Goal: Information Seeking & Learning: Learn about a topic

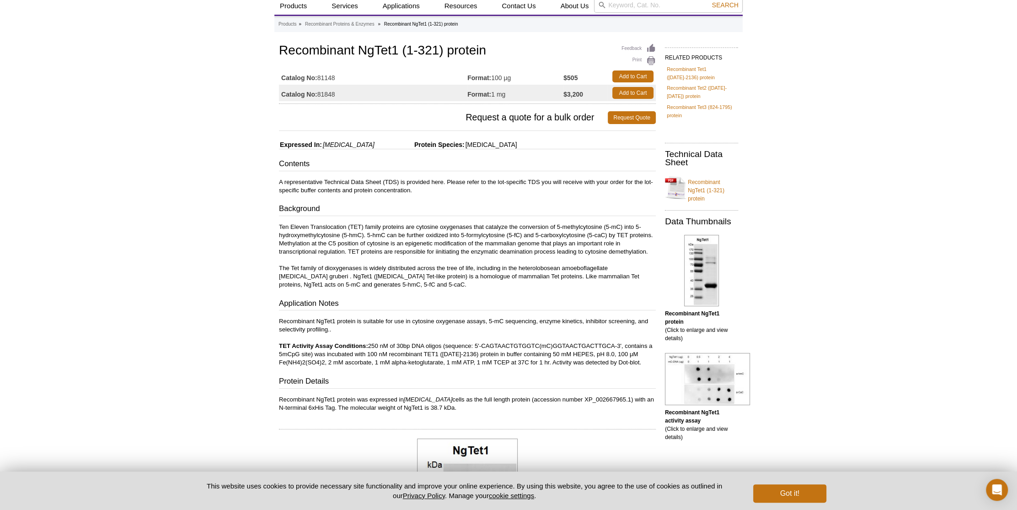
scroll to position [46, 0]
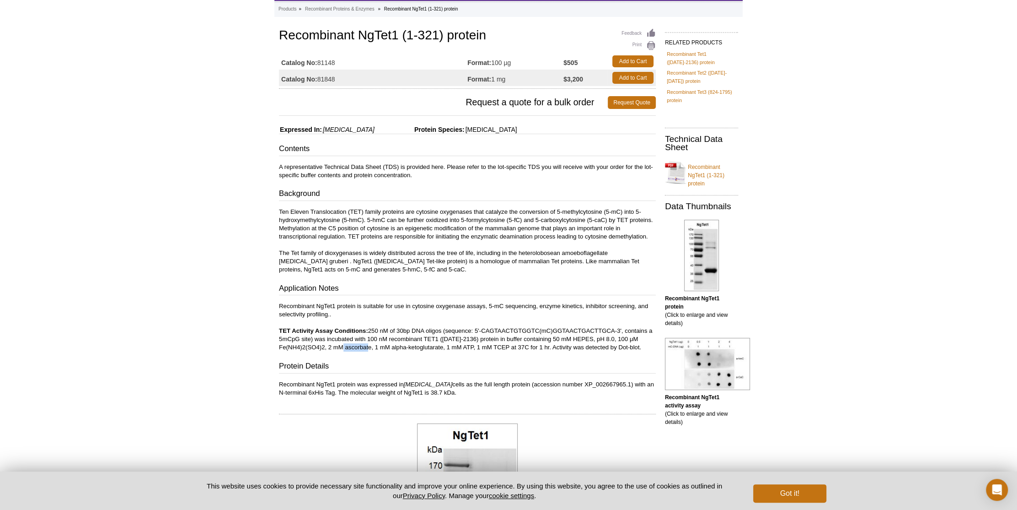
drag, startPoint x: 344, startPoint y: 346, endPoint x: 370, endPoint y: 349, distance: 26.2
click at [370, 349] on p "Recombinant NgTet1 protein is suitable for use in cytosine oxygenase assays, 5-…" at bounding box center [467, 326] width 377 height 49
click at [344, 360] on h3 "Protein Details" at bounding box center [467, 366] width 377 height 13
drag, startPoint x: 379, startPoint y: 346, endPoint x: 473, endPoint y: 345, distance: 94.2
click at [473, 345] on p "Recombinant NgTet1 protein is suitable for use in cytosine oxygenase assays, 5-…" at bounding box center [467, 326] width 377 height 49
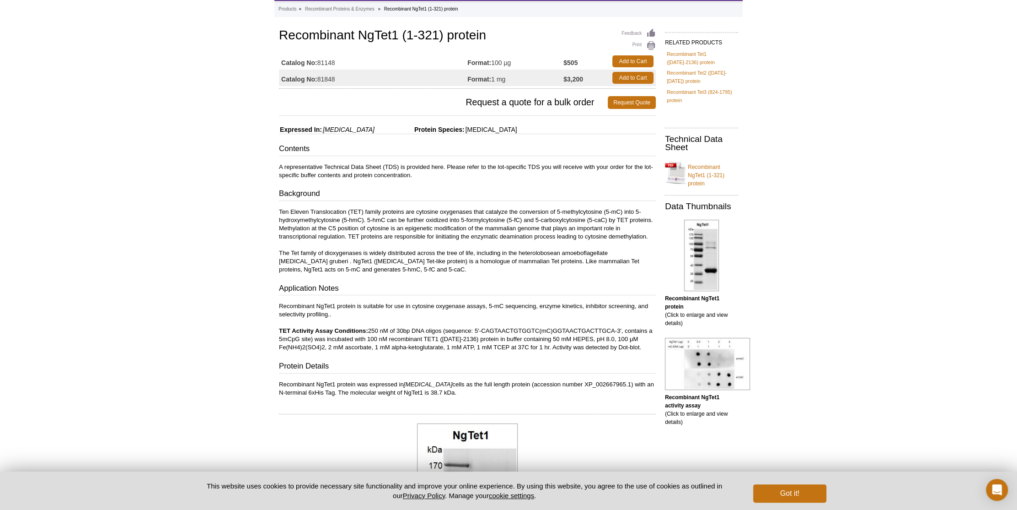
drag, startPoint x: 473, startPoint y: 345, endPoint x: 468, endPoint y: 363, distance: 18.4
click at [468, 363] on h3 "Protein Details" at bounding box center [467, 366] width 377 height 13
drag, startPoint x: 502, startPoint y: 344, endPoint x: 593, endPoint y: 343, distance: 91.5
click at [593, 343] on p "Recombinant NgTet1 protein is suitable for use in cytosine oxygenase assays, 5-…" at bounding box center [467, 326] width 377 height 49
drag, startPoint x: 593, startPoint y: 343, endPoint x: 582, endPoint y: 364, distance: 24.1
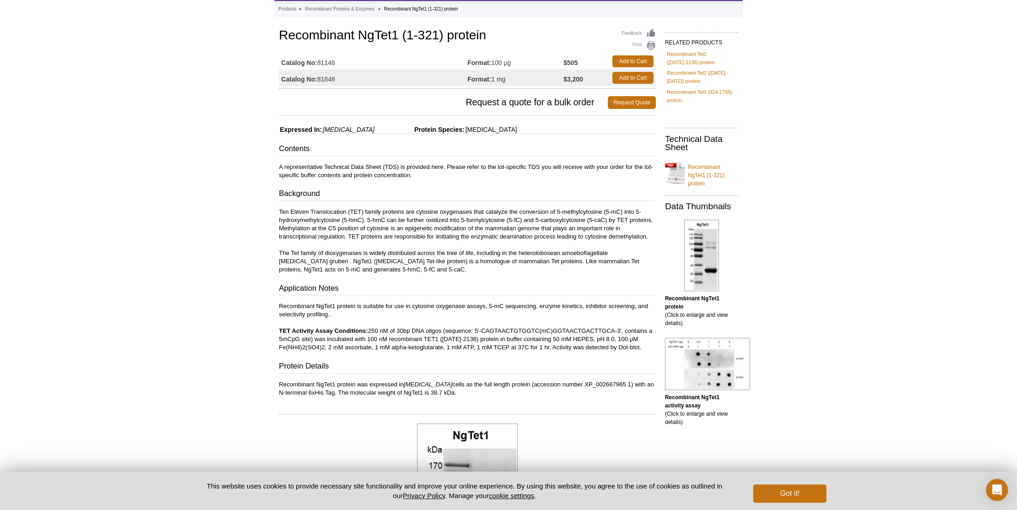
click at [582, 364] on h3 "Protein Details" at bounding box center [467, 366] width 377 height 13
drag, startPoint x: 578, startPoint y: 347, endPoint x: 638, endPoint y: 343, distance: 60.5
click at [638, 343] on p "Recombinant NgTet1 protein is suitable for use in cytosine oxygenase assays, 5-…" at bounding box center [467, 326] width 377 height 49
drag, startPoint x: 638, startPoint y: 343, endPoint x: 620, endPoint y: 359, distance: 24.0
click at [620, 359] on div "Contents A representative Technical Data Sheet (TDS) is provided here. Please r…" at bounding box center [467, 269] width 377 height 253
